Goal: Find specific page/section: Find specific page/section

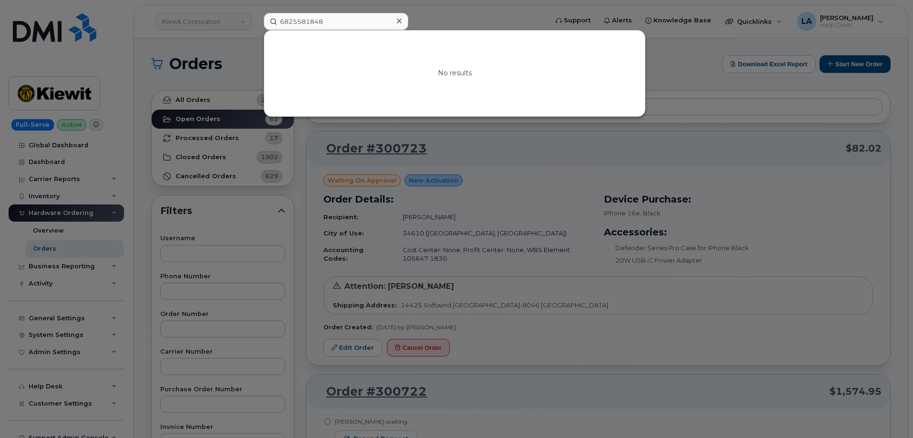
click at [256, 23] on div "6825581848 No results" at bounding box center [402, 21] width 293 height 17
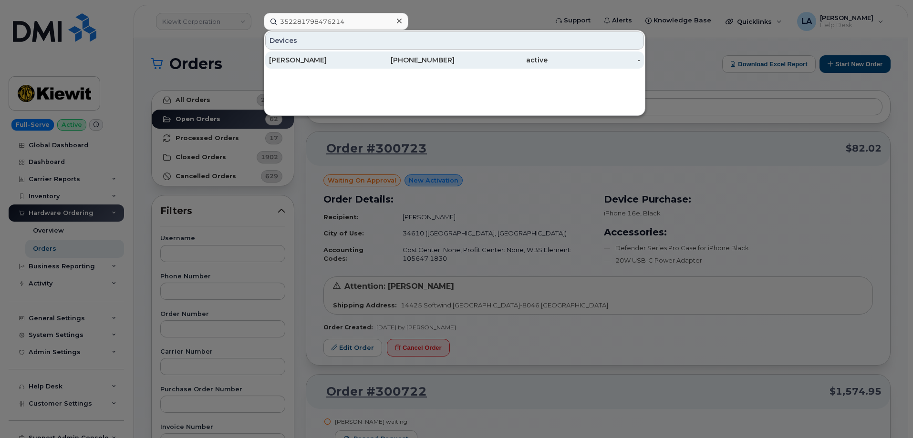
type input "352281798476214"
click at [320, 59] on div "[PERSON_NAME]" at bounding box center [315, 60] width 93 height 10
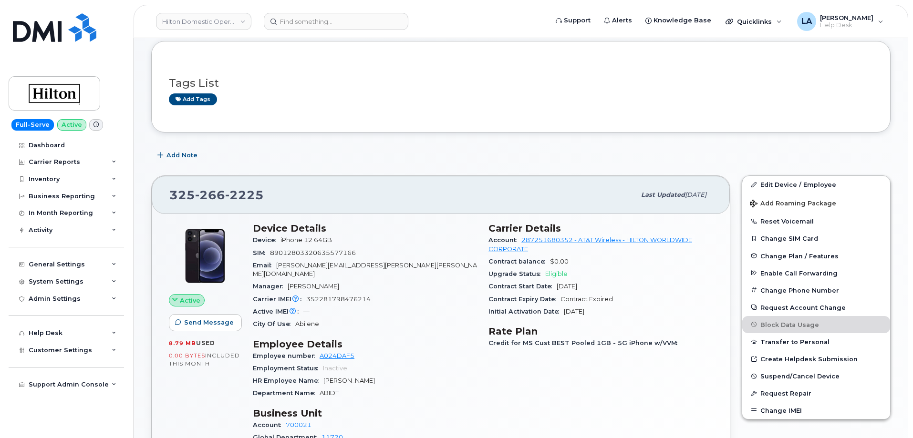
scroll to position [133, 0]
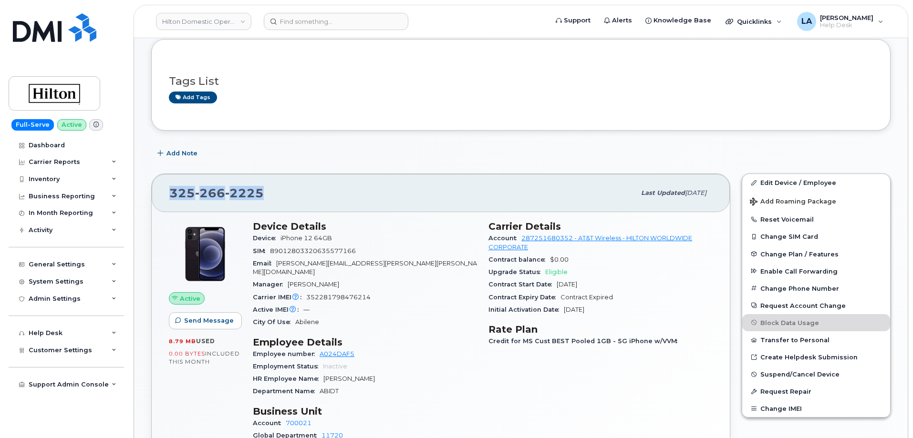
drag, startPoint x: 286, startPoint y: 195, endPoint x: 167, endPoint y: 192, distance: 118.8
click at [167, 192] on div "325 266 2225 Last updated Aug 11, 2025" at bounding box center [441, 193] width 578 height 38
copy span "325 266 2225"
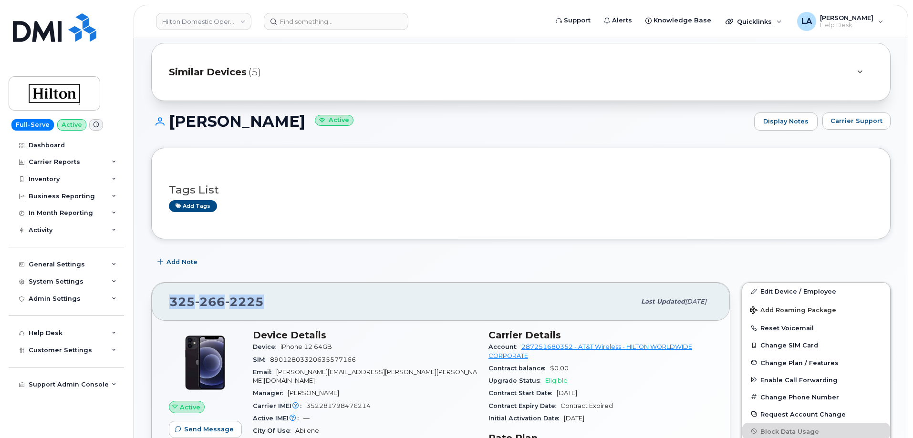
scroll to position [1, 0]
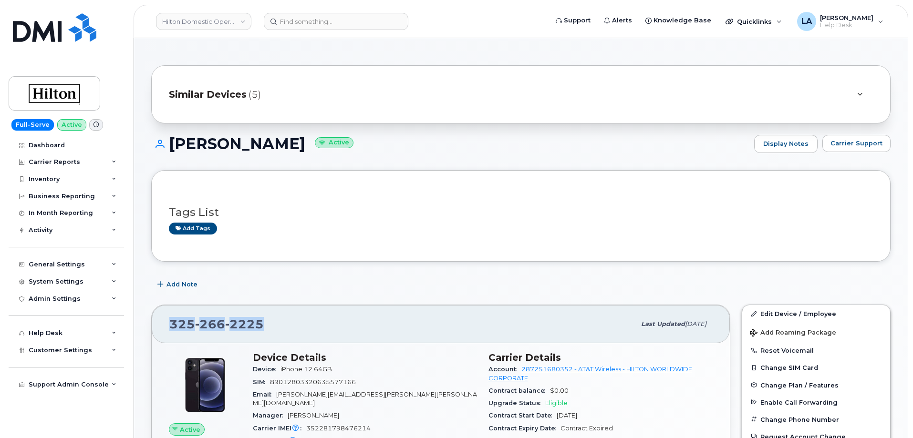
drag, startPoint x: 166, startPoint y: 141, endPoint x: 339, endPoint y: 145, distance: 172.7
click at [339, 145] on h1 "RICHARD GUTIERREZ Active" at bounding box center [450, 143] width 598 height 17
copy h1 "RICHARD GUTIERREZ"
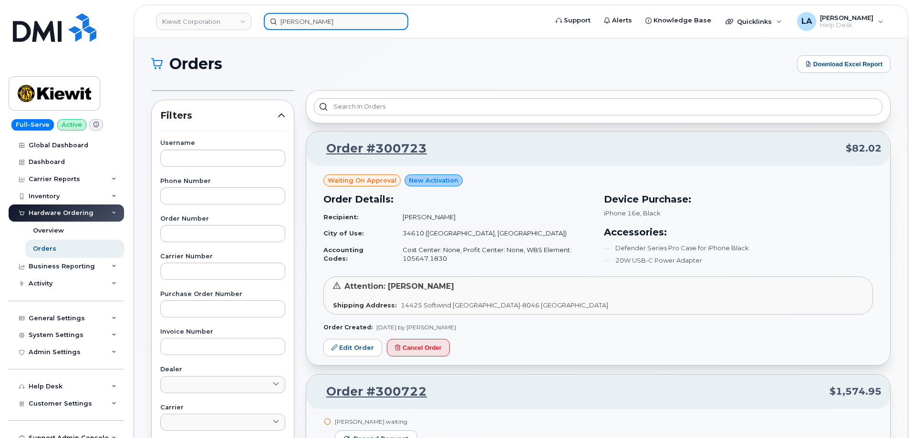
click at [341, 17] on input "[PERSON_NAME]" at bounding box center [336, 21] width 145 height 17
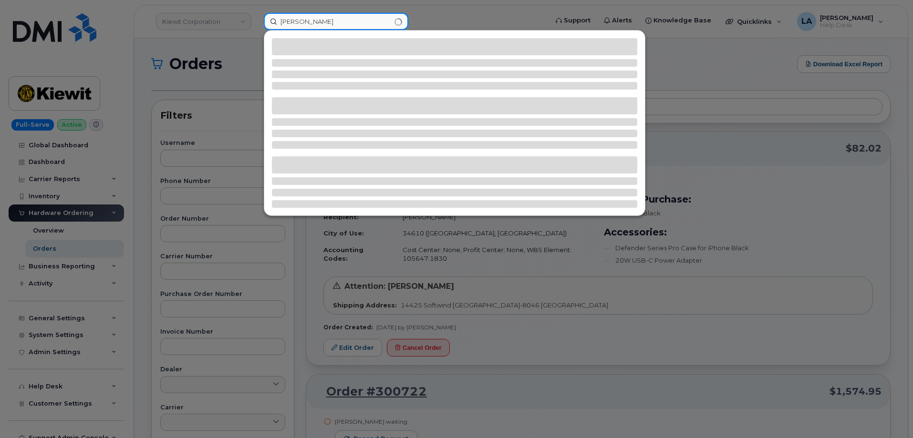
type input "[PERSON_NAME]"
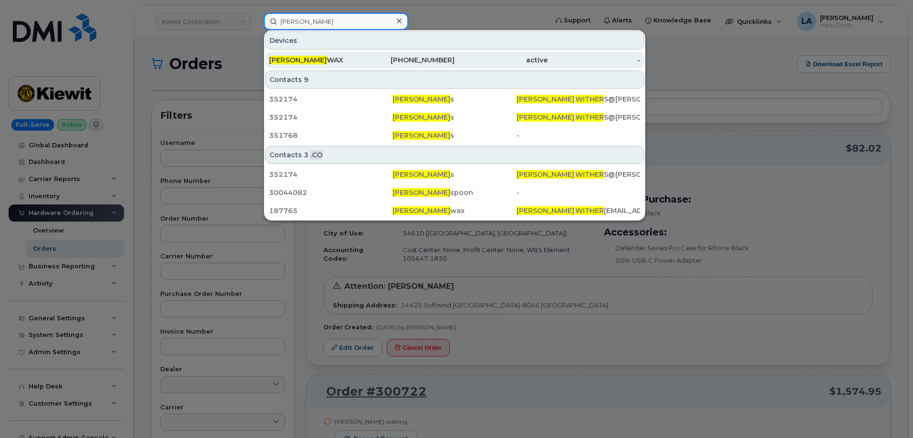
type input "[PERSON_NAME]"
click at [328, 62] on div "[PERSON_NAME] WAX" at bounding box center [315, 60] width 93 height 10
